Goal: Find specific page/section: Find specific page/section

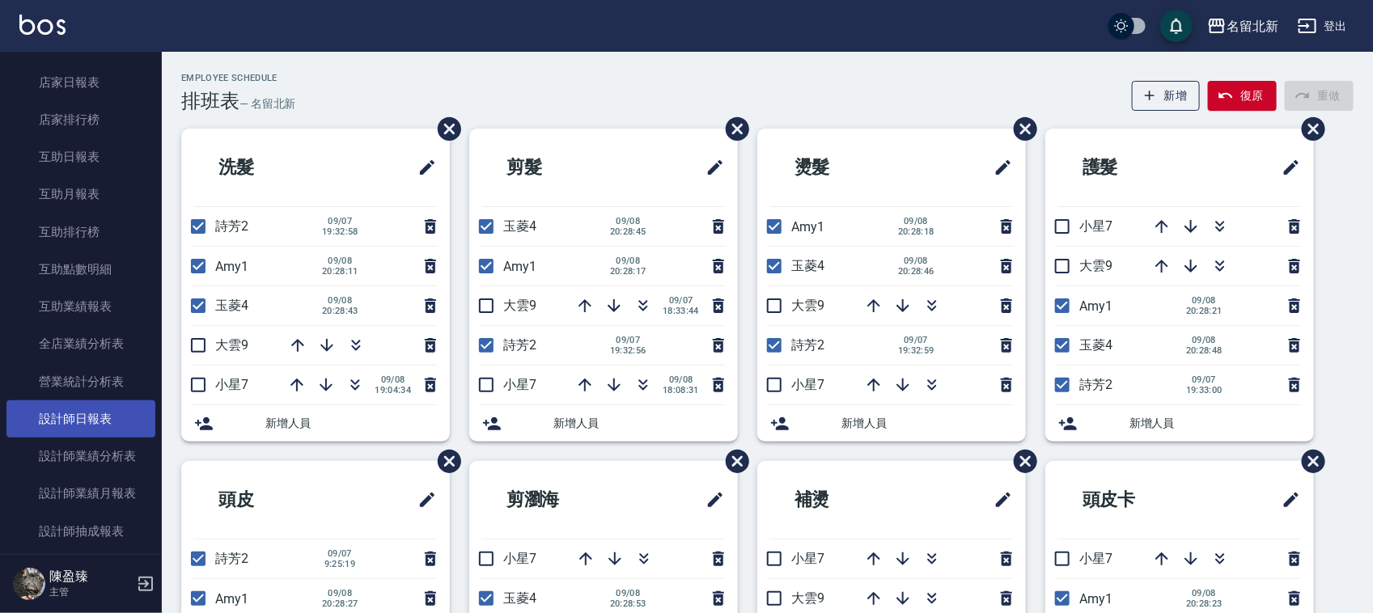
scroll to position [607, 0]
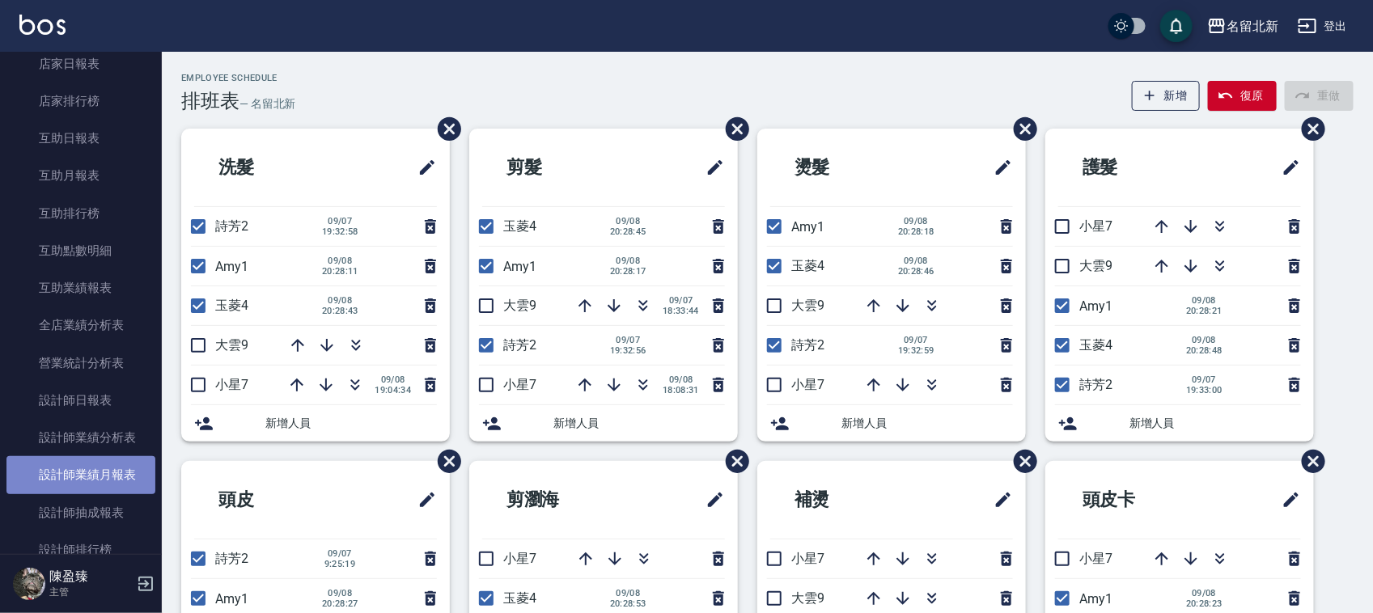
click at [91, 477] on link "設計師業績月報表" at bounding box center [80, 474] width 149 height 37
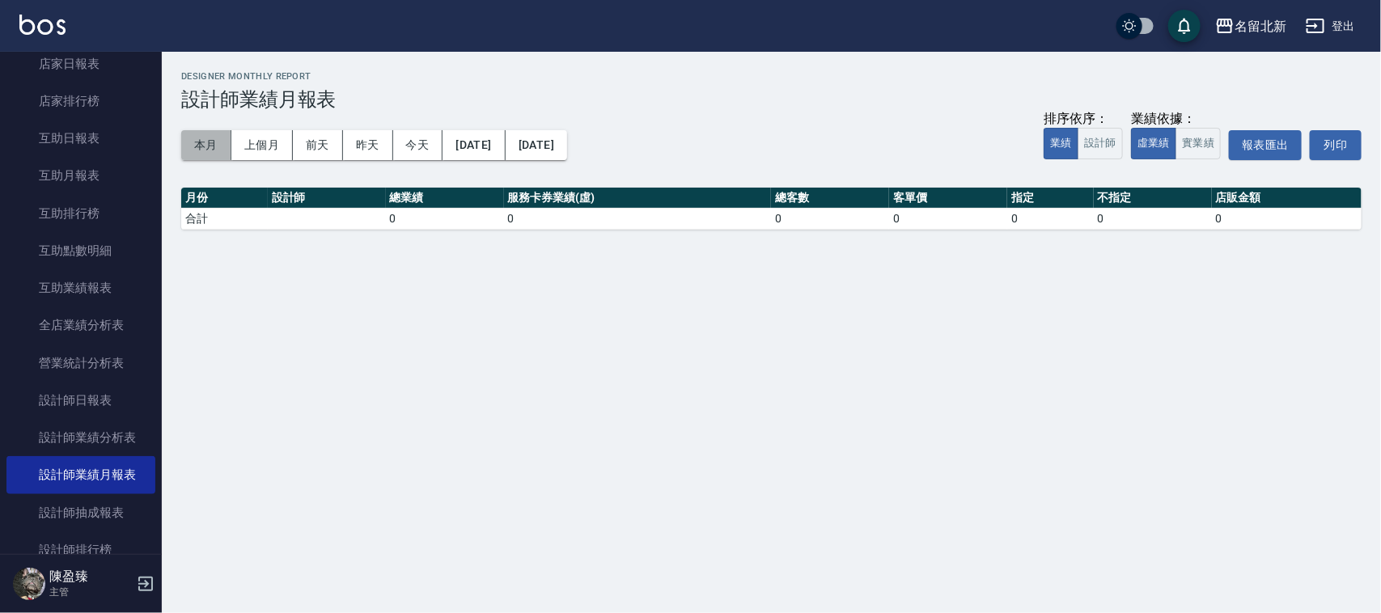
drag, startPoint x: 199, startPoint y: 140, endPoint x: 186, endPoint y: 140, distance: 12.9
click at [186, 140] on button "本月" at bounding box center [206, 145] width 50 height 30
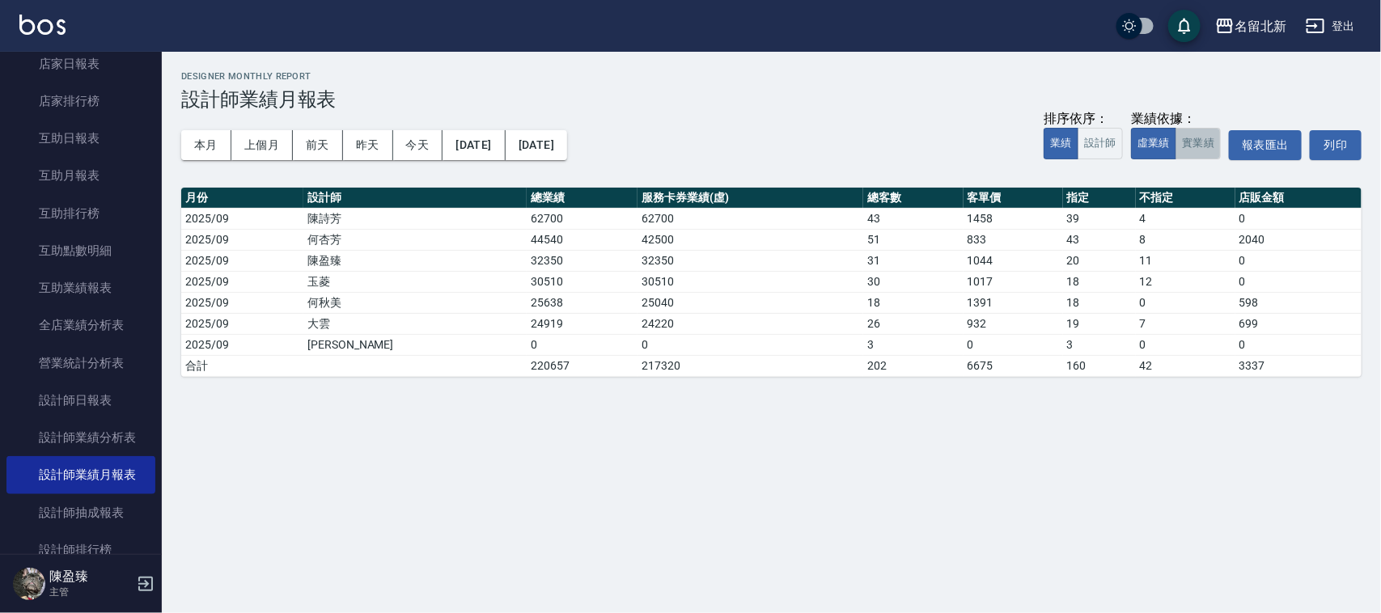
click at [1194, 138] on button "實業績" at bounding box center [1197, 144] width 45 height 32
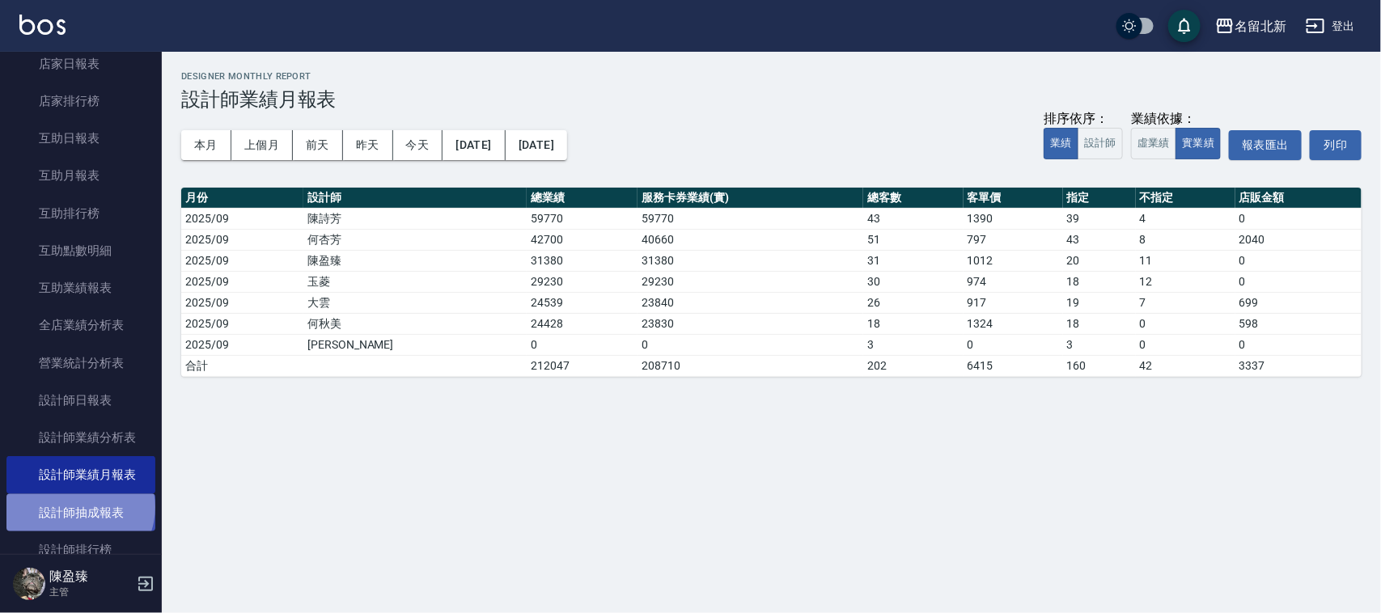
click at [78, 507] on link "設計師抽成報表" at bounding box center [80, 512] width 149 height 37
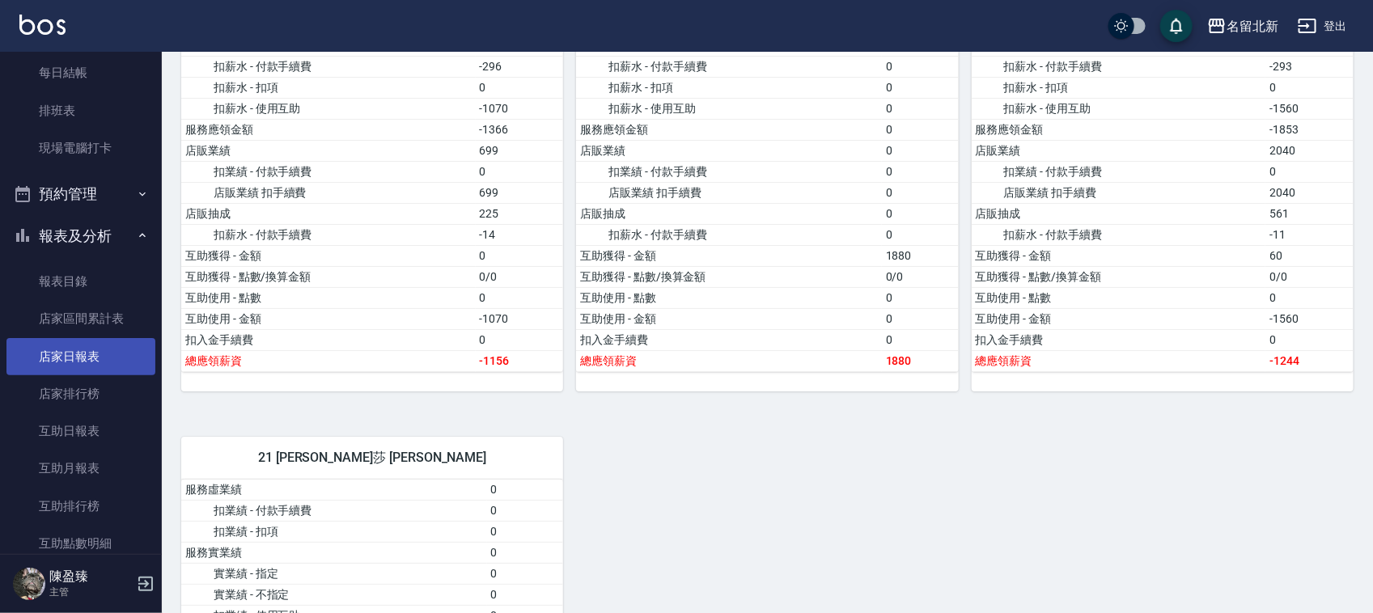
scroll to position [303, 0]
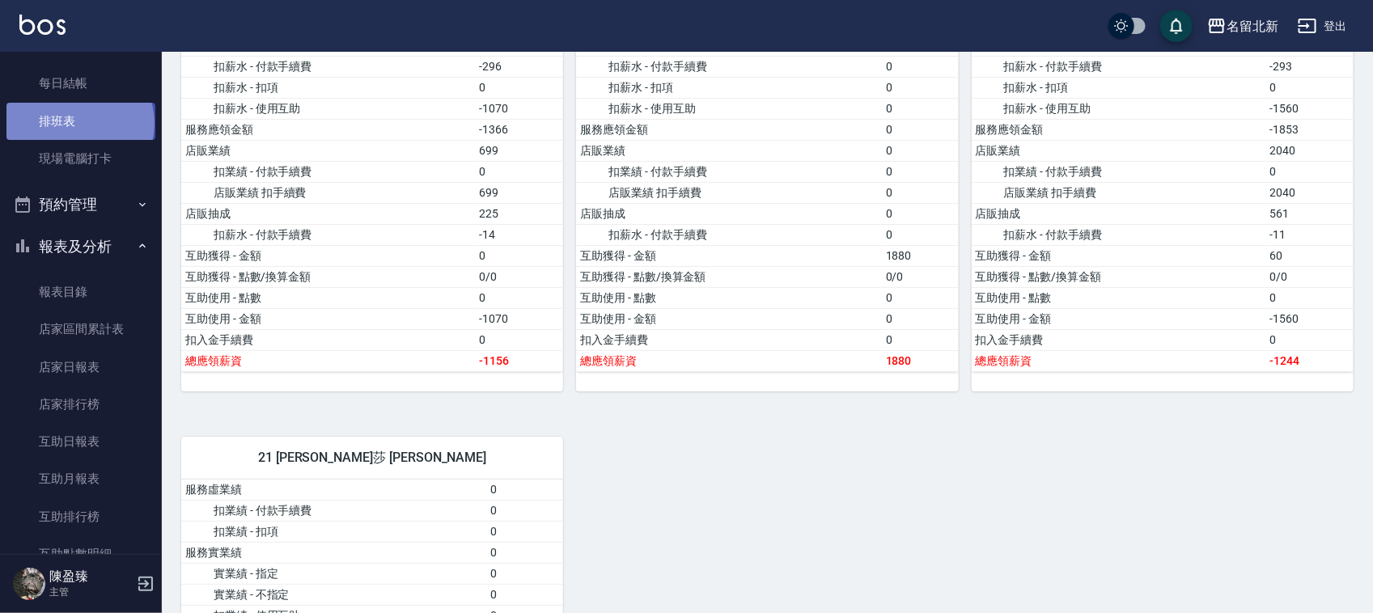
click at [78, 123] on link "排班表" at bounding box center [80, 121] width 149 height 37
